Goal: Navigation & Orientation: Find specific page/section

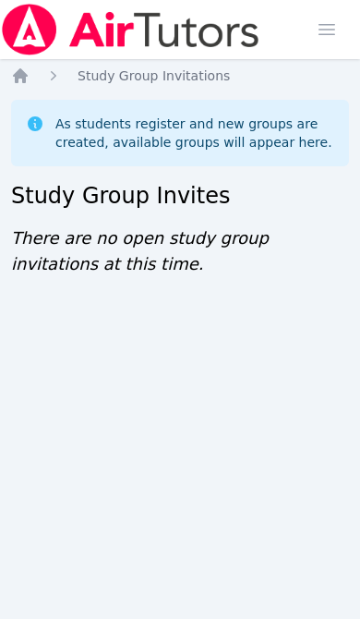
click at [26, 77] on icon "Breadcrumb" at bounding box center [20, 75] width 15 height 15
click at [27, 76] on icon "Breadcrumb" at bounding box center [20, 75] width 15 height 15
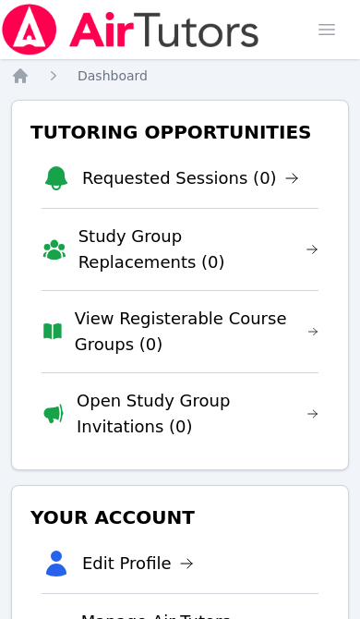
click at [252, 314] on link "View Registerable Course Groups (0)" at bounding box center [197, 332] width 244 height 52
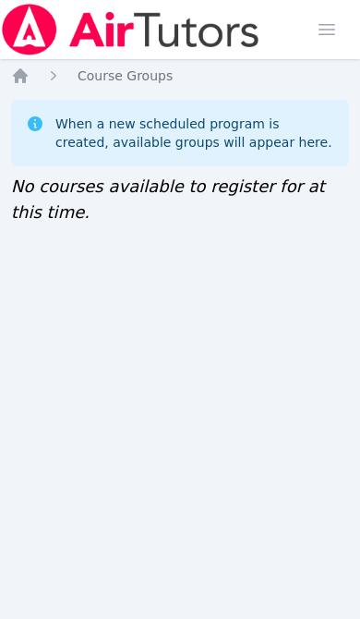
click at [39, 50] on img at bounding box center [131, 30] width 262 height 52
